Goal: Information Seeking & Learning: Learn about a topic

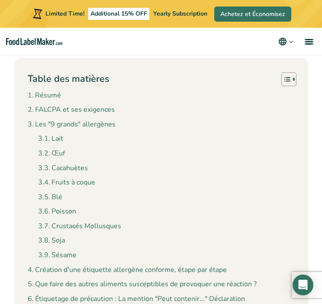
click at [77, 184] on link "Fruits à coque" at bounding box center [66, 182] width 57 height 11
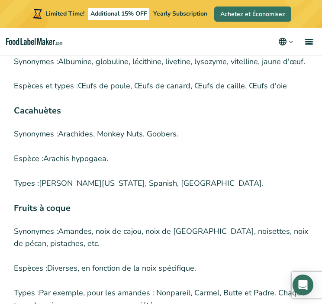
scroll to position [2434, 0]
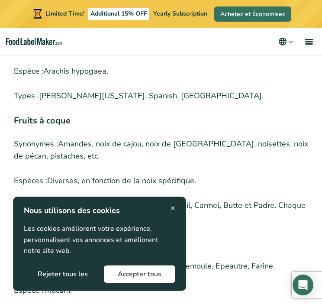
click at [172, 209] on span "×" at bounding box center [173, 208] width 5 height 12
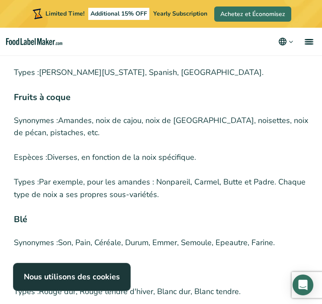
scroll to position [2413, 0]
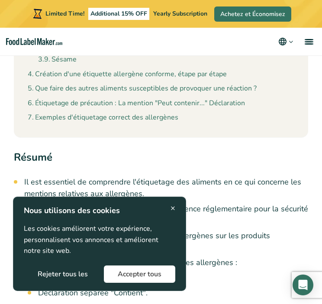
scroll to position [566, 0]
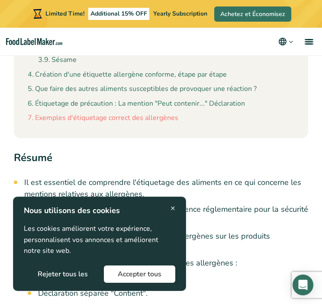
click at [105, 117] on link "Exemples d'étiquetage correct des allergènes" at bounding box center [103, 118] width 151 height 11
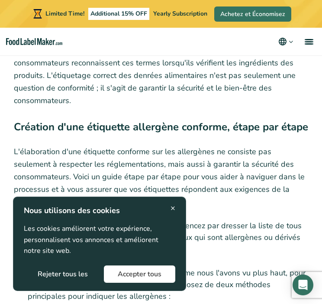
scroll to position [4428, 0]
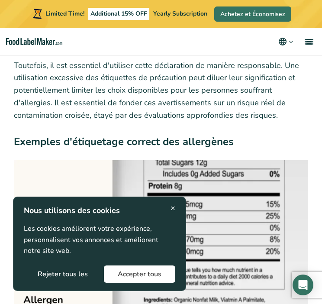
click at [172, 207] on span "×" at bounding box center [173, 208] width 5 height 12
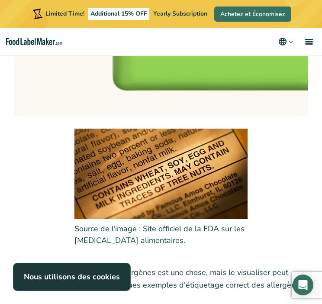
scroll to position [4772, 0]
